Goal: Task Accomplishment & Management: Use online tool/utility

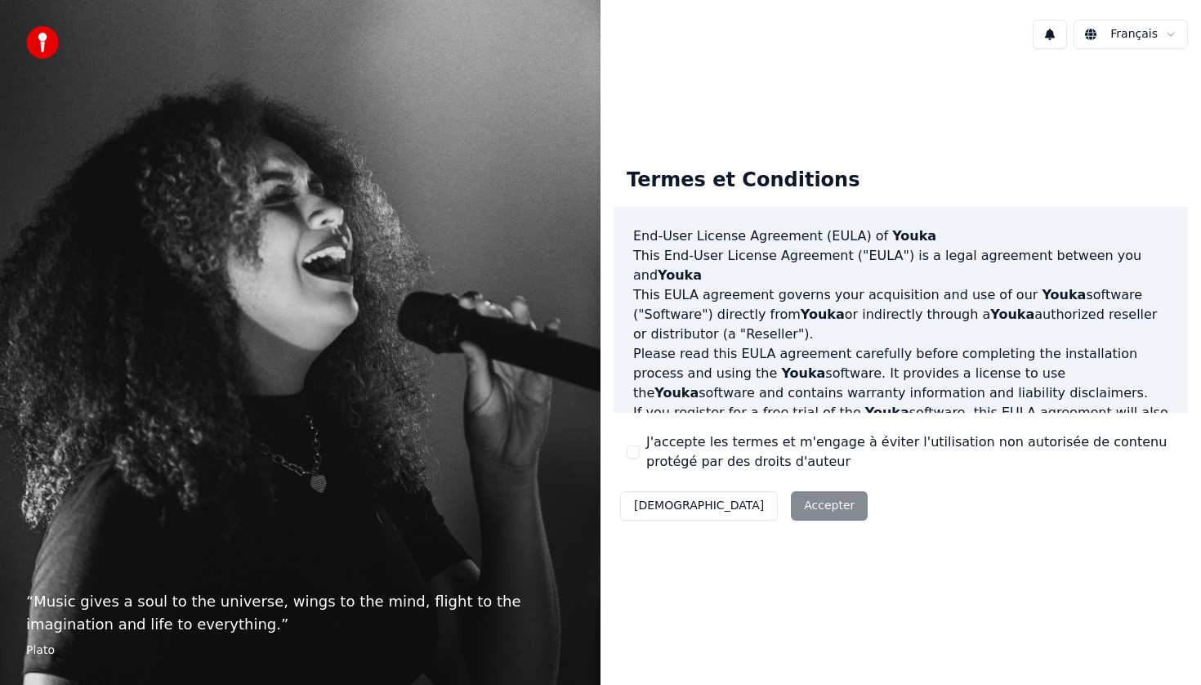
click at [739, 511] on div "Décliner Accepter" at bounding box center [744, 506] width 261 height 42
click at [745, 506] on div "Décliner Accepter" at bounding box center [744, 506] width 261 height 42
click at [749, 503] on div "Décliner Accepter" at bounding box center [744, 506] width 261 height 42
click at [751, 503] on div "Décliner Accepter" at bounding box center [744, 506] width 261 height 42
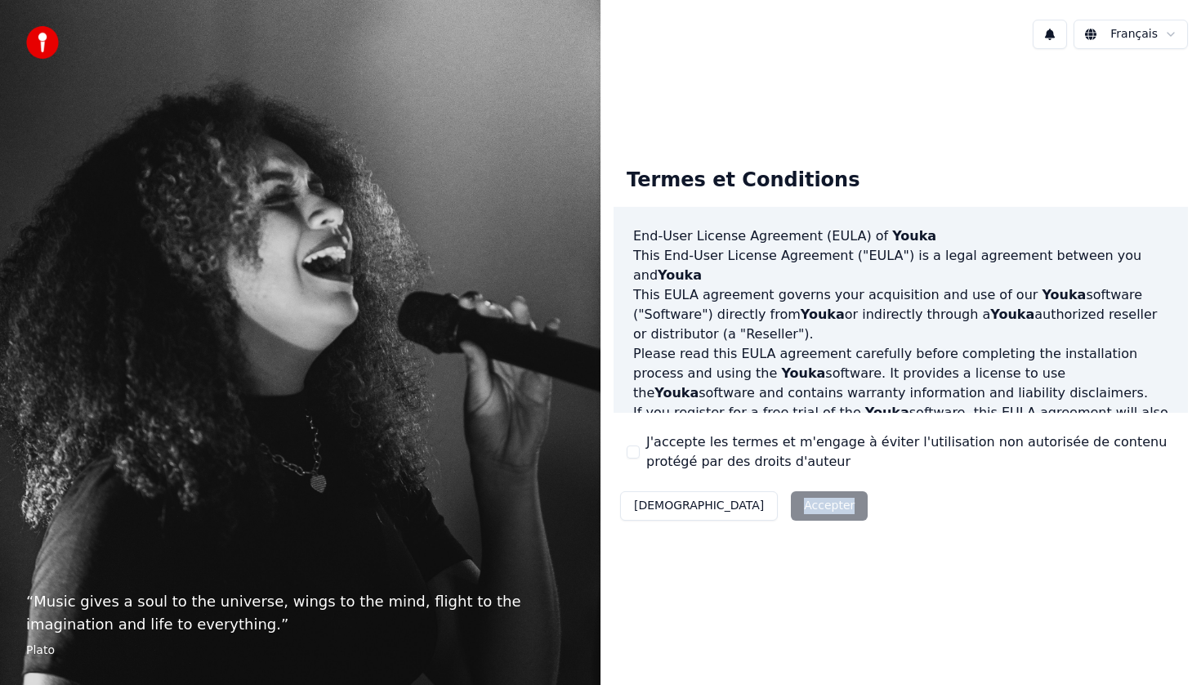
click at [751, 503] on div "Décliner Accepter" at bounding box center [744, 506] width 261 height 42
click at [629, 449] on button "J'accepte les termes et m'engage à éviter l'utilisation non autorisée de conten…" at bounding box center [633, 451] width 13 height 13
click at [791, 506] on button "Accepter" at bounding box center [829, 505] width 77 height 29
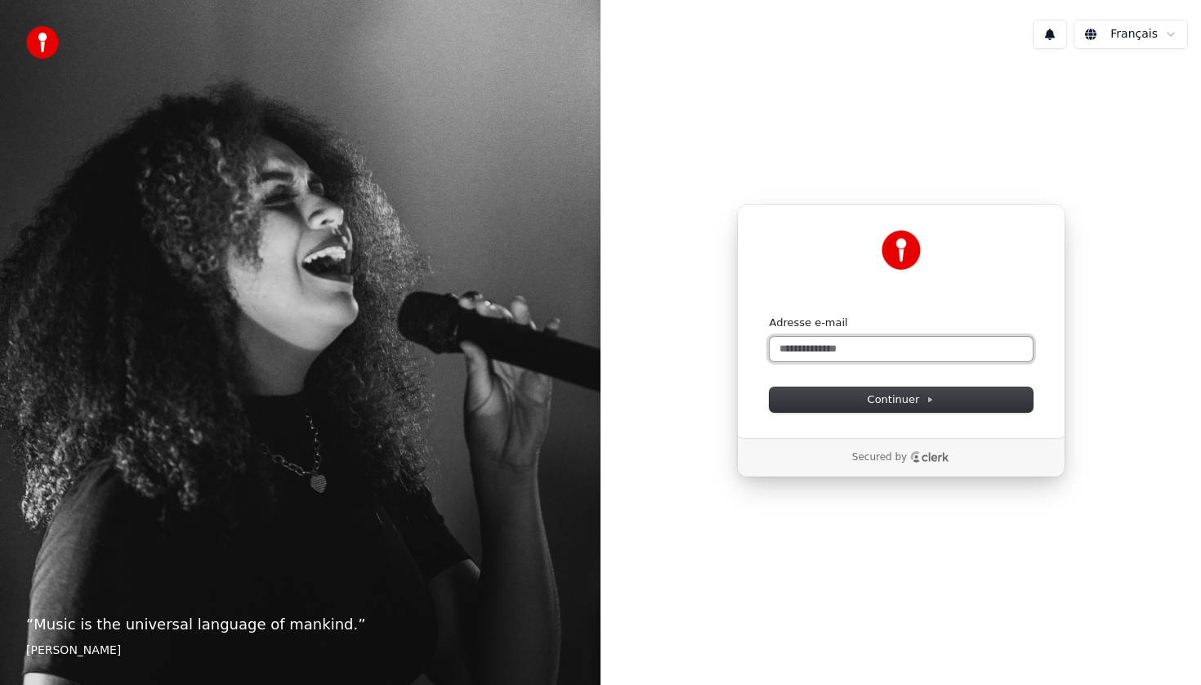
click at [835, 342] on input "Adresse e-mail" at bounding box center [901, 349] width 263 height 25
click at [770, 315] on button "submit" at bounding box center [770, 315] width 0 height 0
type input "**********"
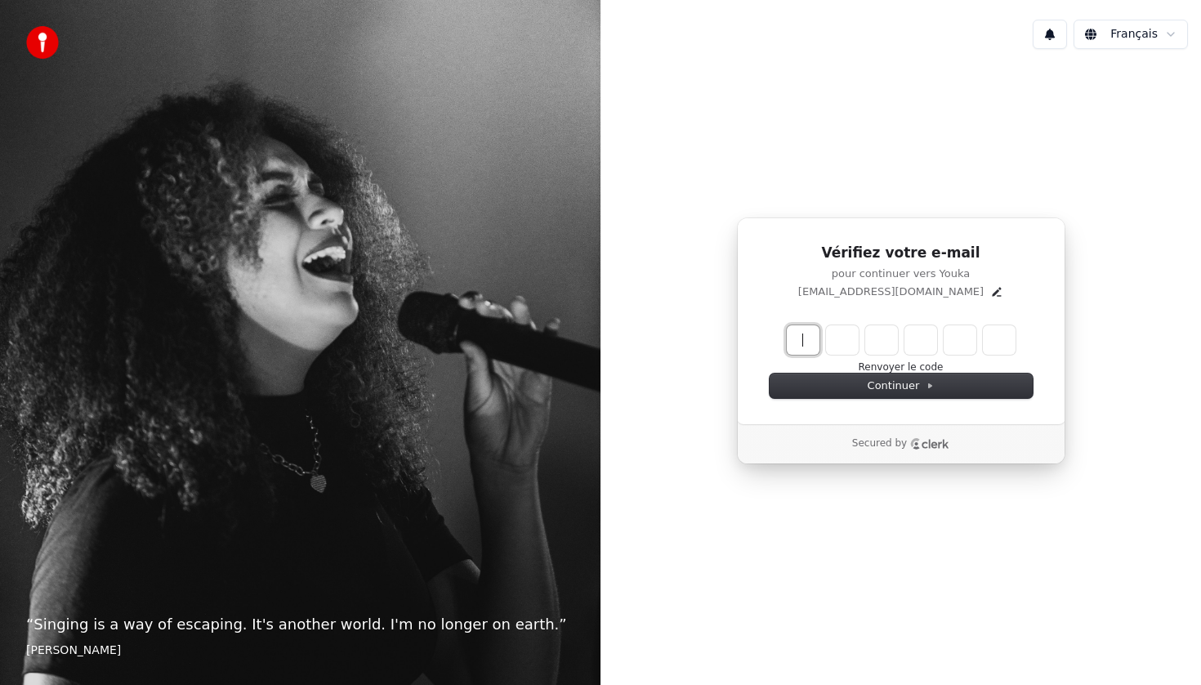
click at [805, 342] on input "Enter verification code" at bounding box center [918, 339] width 262 height 29
paste input "******"
type input "******"
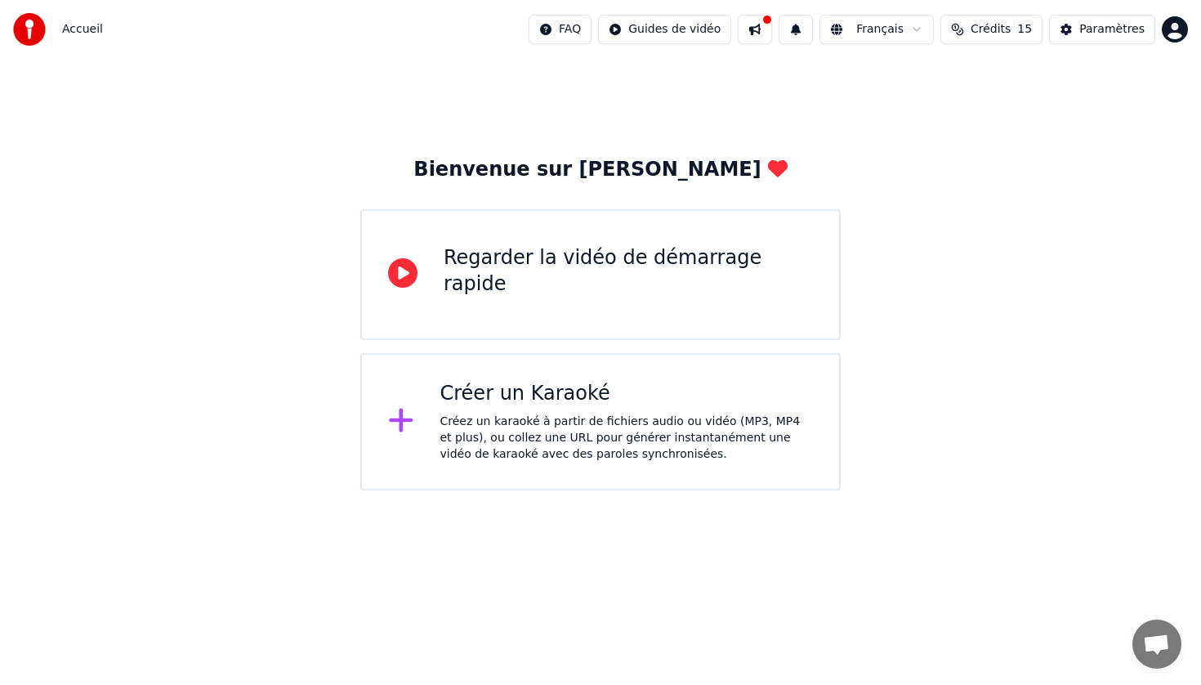
click at [601, 286] on div "Regarder la vidéo de démarrage rapide" at bounding box center [628, 274] width 369 height 59
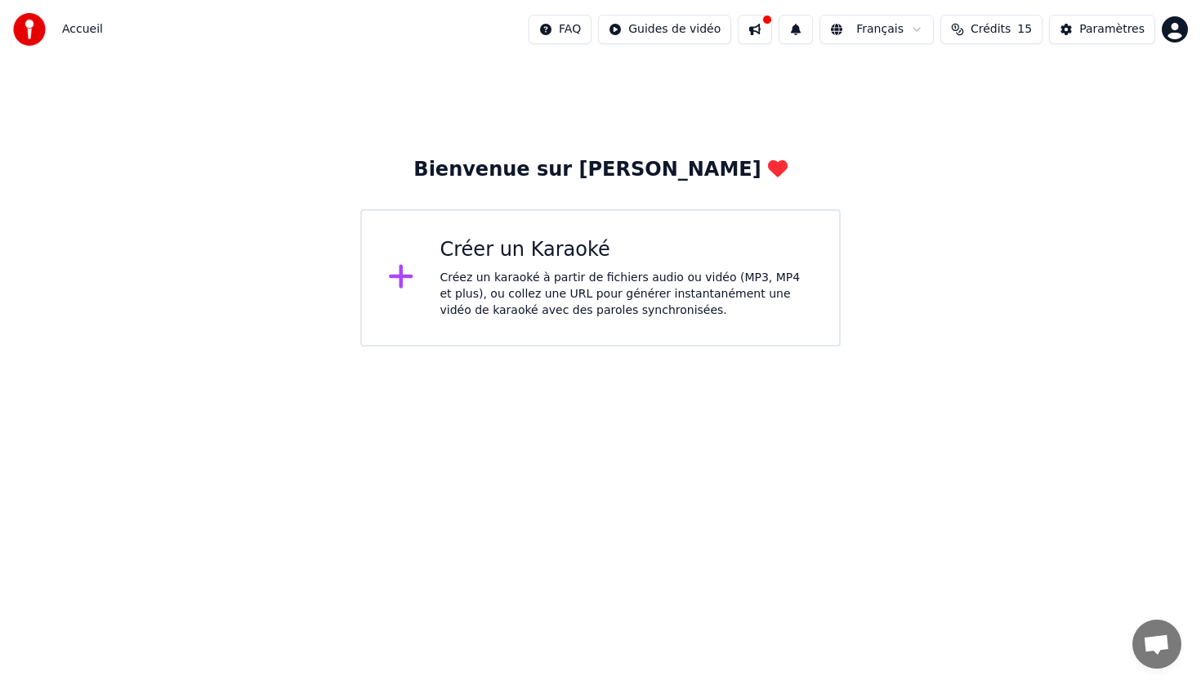
click at [459, 273] on div "Créez un karaoké à partir de fichiers audio ou vidéo (MP3, MP4 et plus), ou col…" at bounding box center [626, 294] width 373 height 49
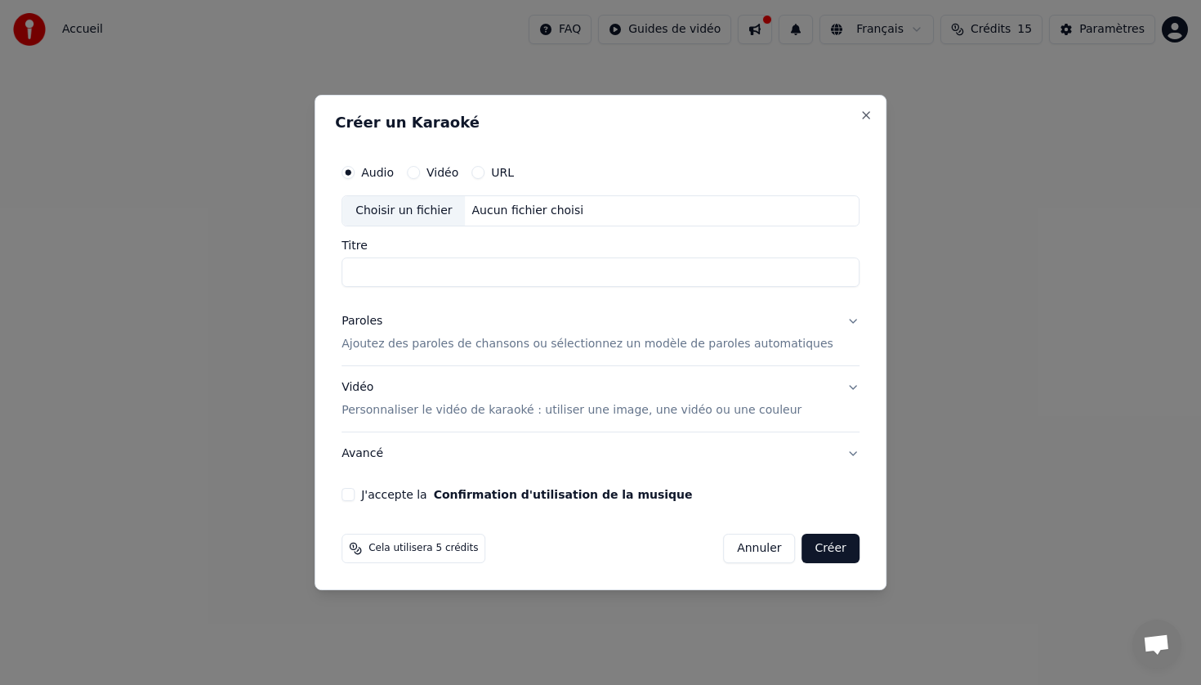
click at [746, 555] on button "Annuler" at bounding box center [759, 548] width 72 height 29
